Goal: Task Accomplishment & Management: Use online tool/utility

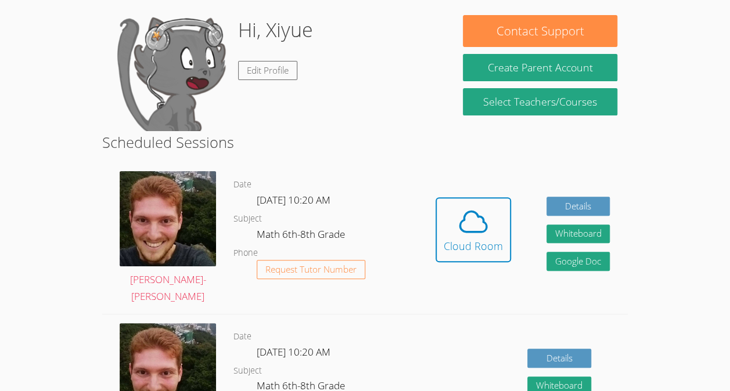
scroll to position [96, 0]
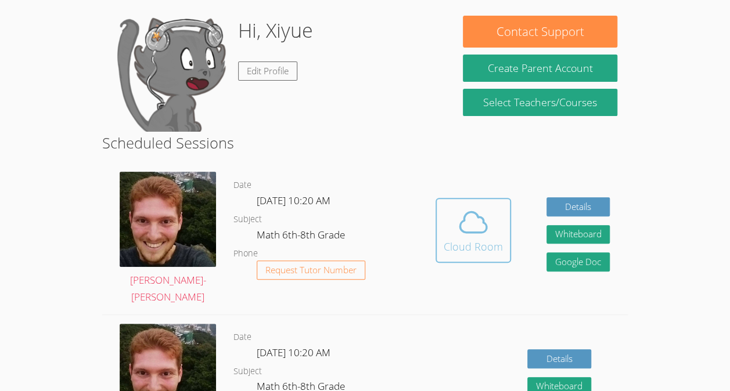
click at [486, 233] on icon at bounding box center [473, 222] width 33 height 33
click at [494, 233] on span at bounding box center [473, 222] width 59 height 33
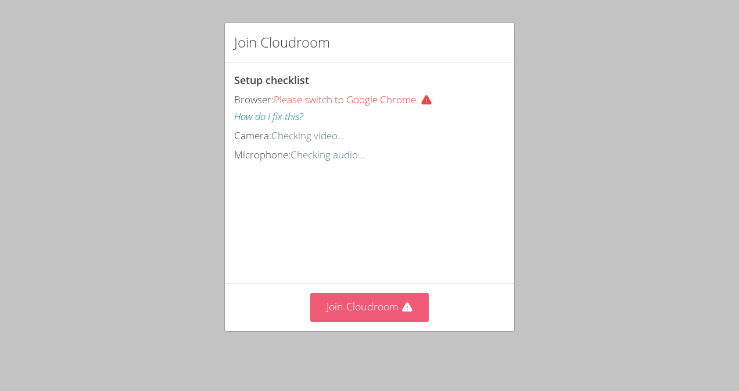
click at [387, 314] on button "Join Cloudroom" at bounding box center [369, 307] width 119 height 28
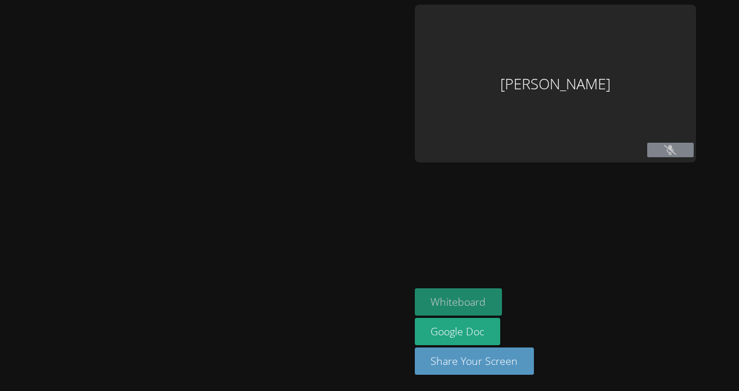
click at [473, 304] on button "Whiteboard" at bounding box center [459, 302] width 88 height 27
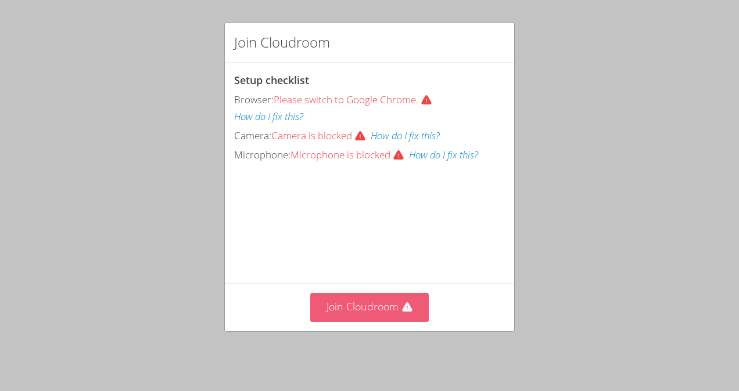
click at [398, 317] on button "Join Cloudroom" at bounding box center [369, 307] width 119 height 28
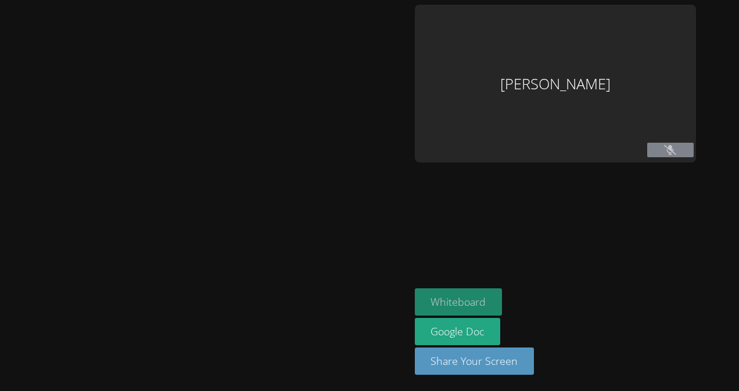
click at [469, 304] on button "Whiteboard" at bounding box center [459, 302] width 88 height 27
